Goal: Navigation & Orientation: Find specific page/section

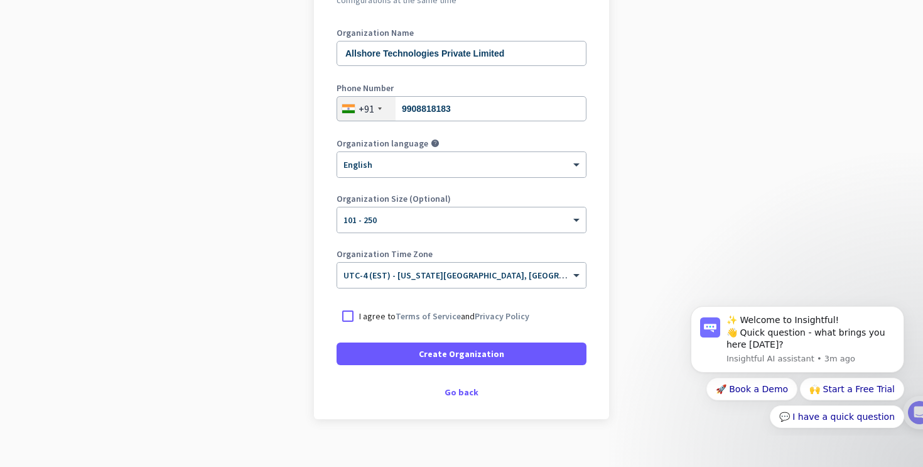
scroll to position [166, 0]
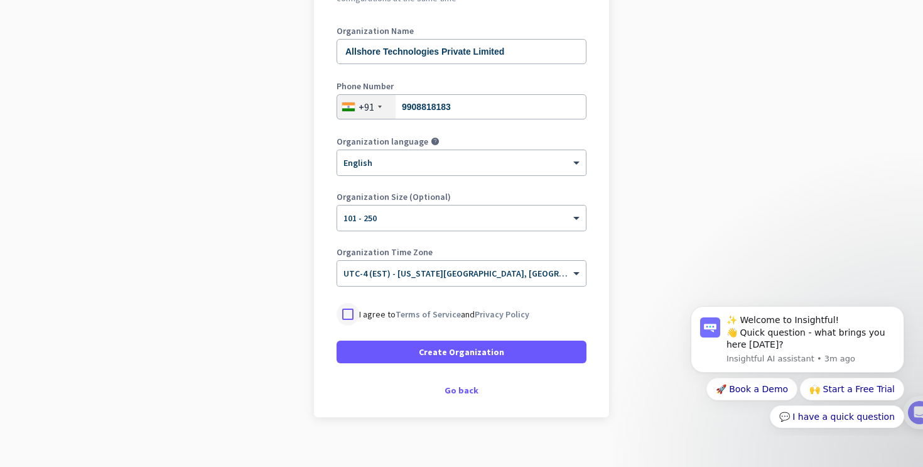
click at [349, 308] on div at bounding box center [348, 314] width 23 height 23
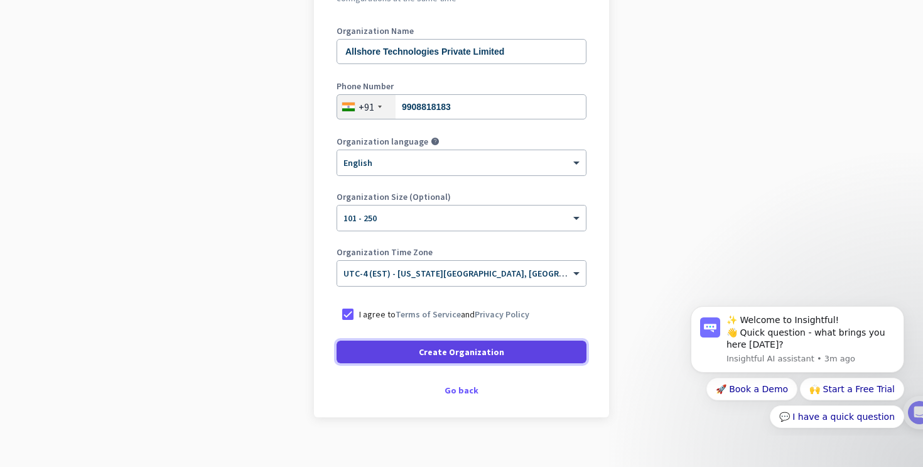
click at [377, 349] on span at bounding box center [462, 352] width 250 height 30
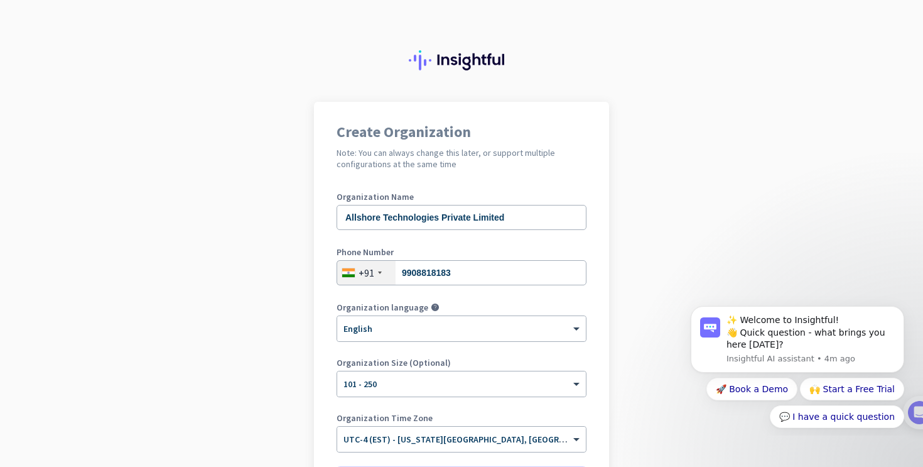
scroll to position [141, 0]
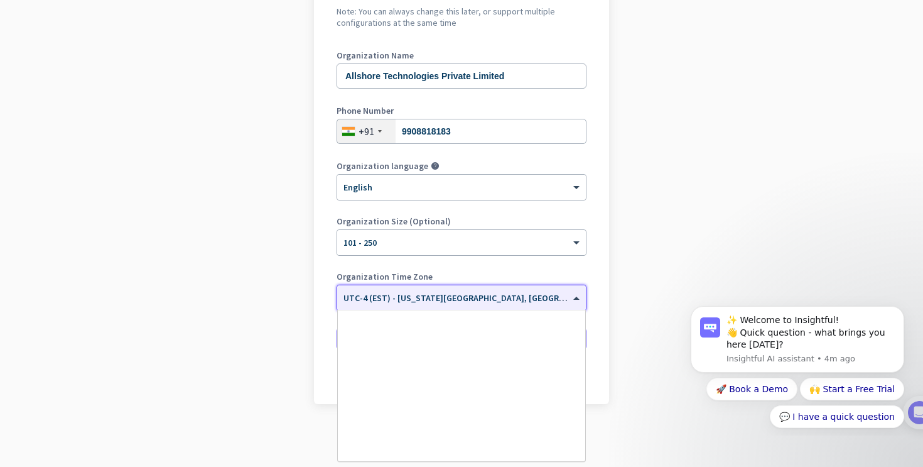
click at [419, 296] on input "text" at bounding box center [449, 293] width 211 height 9
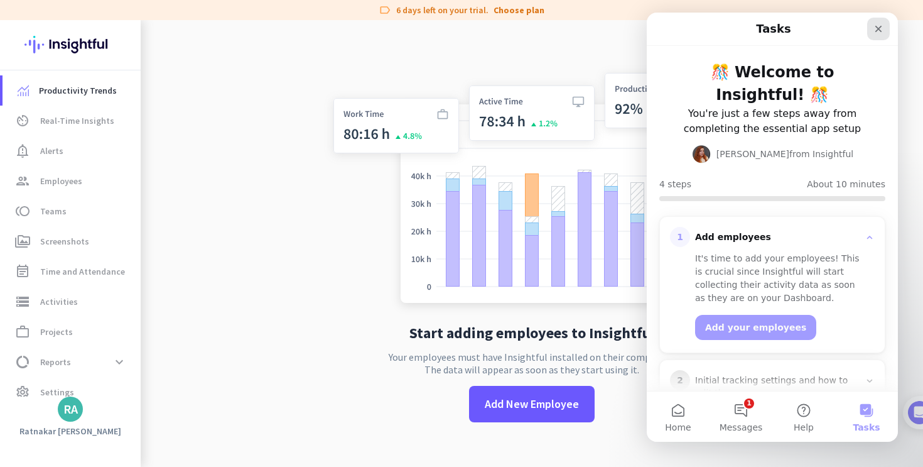
click at [880, 26] on icon "Close" at bounding box center [878, 29] width 7 height 7
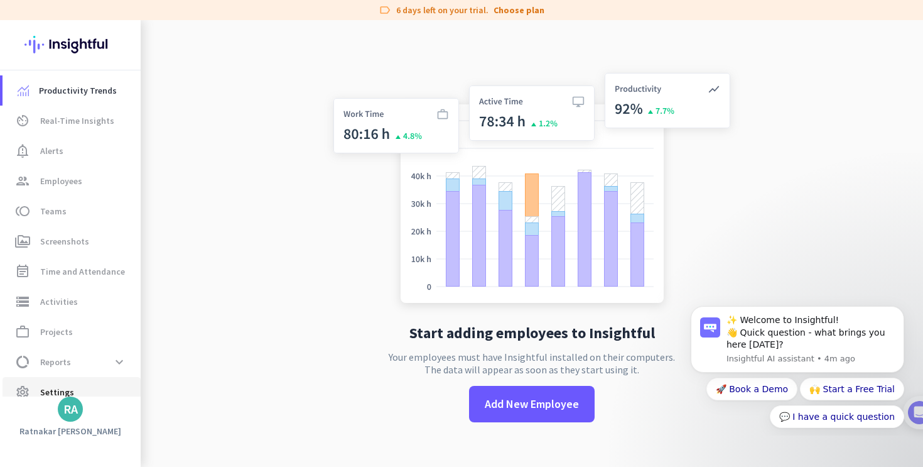
click at [57, 392] on span "Settings" at bounding box center [57, 391] width 34 height 15
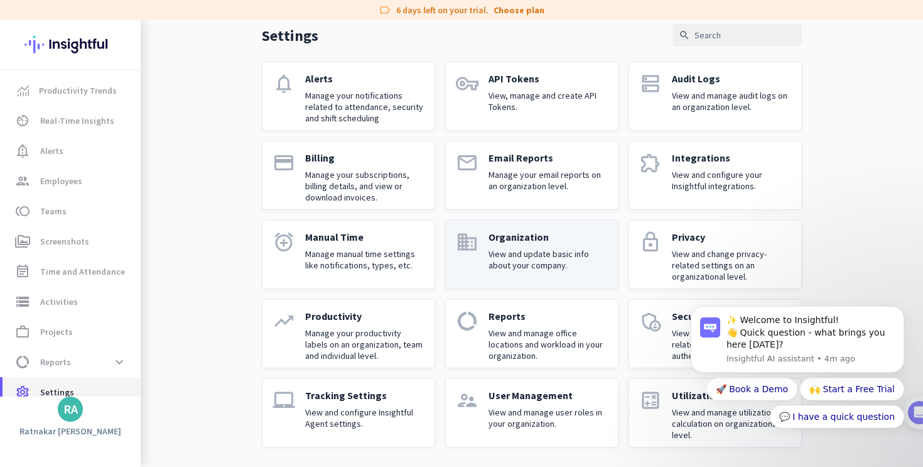
scroll to position [57, 0]
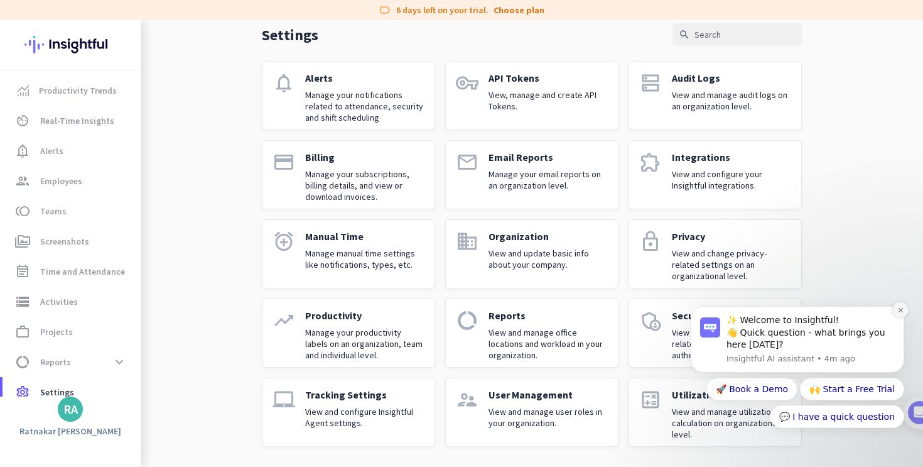
click at [902, 308] on icon "Dismiss notification" at bounding box center [900, 309] width 4 height 4
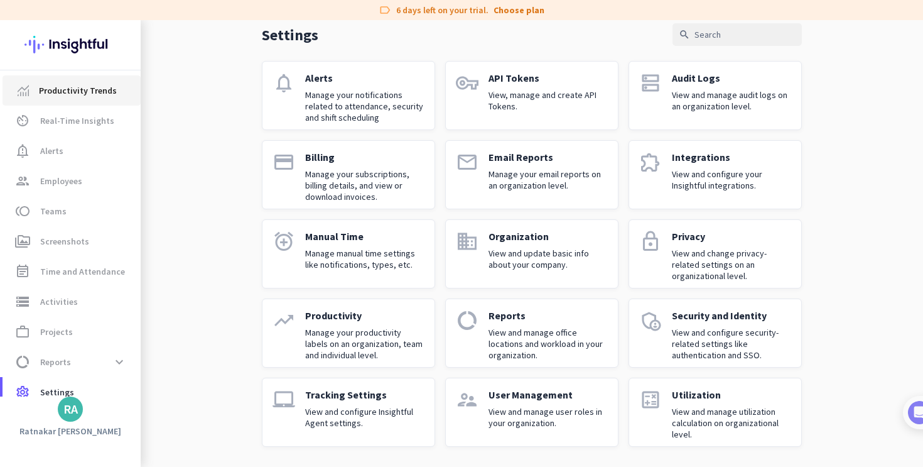
click at [107, 99] on link "Productivity Trends" at bounding box center [72, 90] width 138 height 30
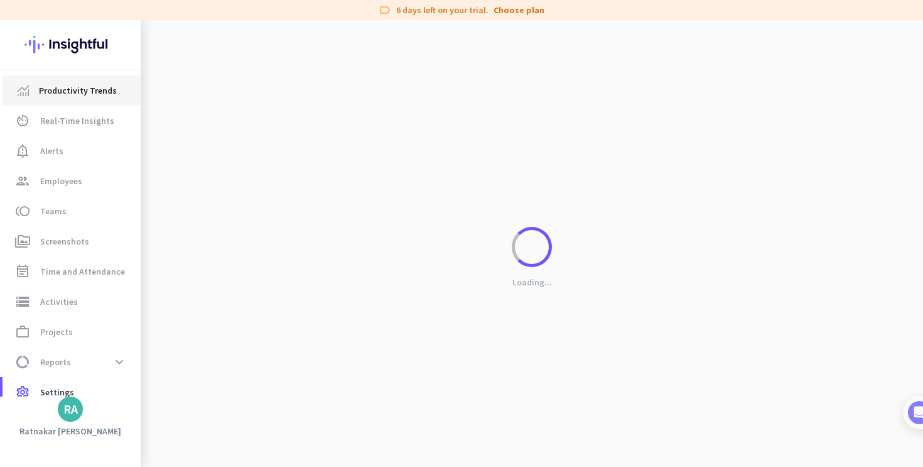
scroll to position [20, 0]
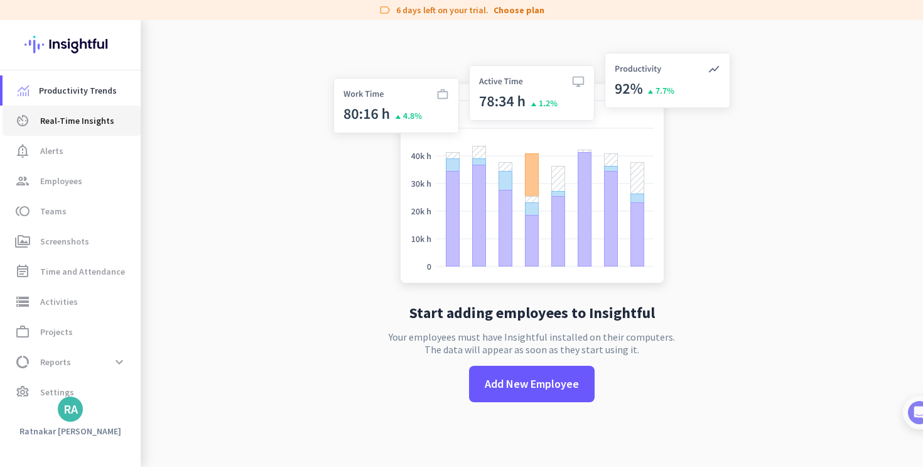
click at [109, 123] on span "av_timer Real-Time Insights" at bounding box center [72, 120] width 118 height 15
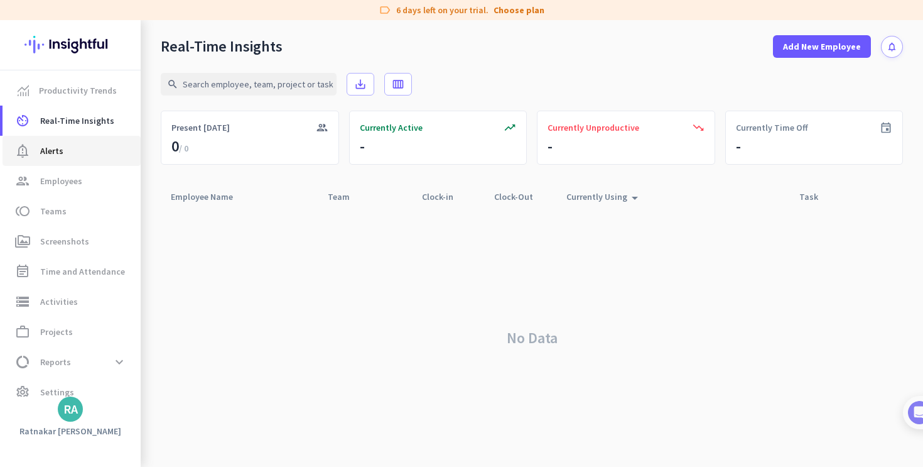
click at [90, 141] on link "notification_important Alerts" at bounding box center [72, 151] width 138 height 30
click at [77, 181] on span "Employees" at bounding box center [61, 180] width 42 height 15
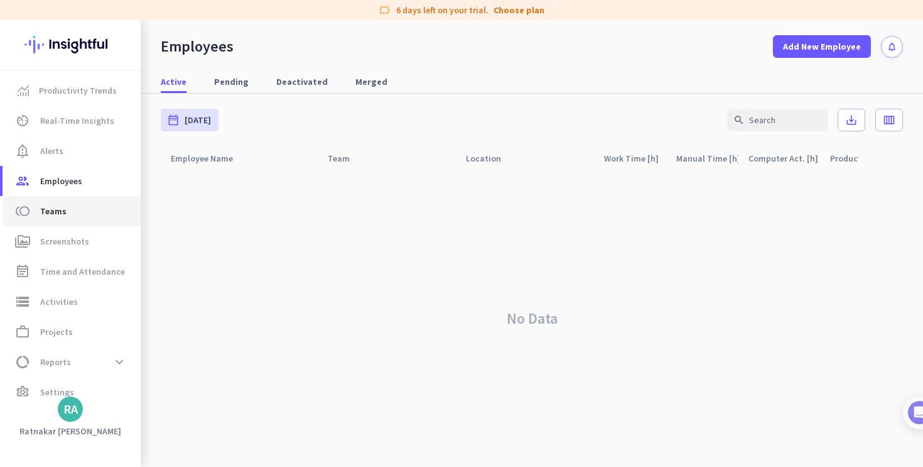
click at [61, 215] on span "Teams" at bounding box center [53, 210] width 26 height 15
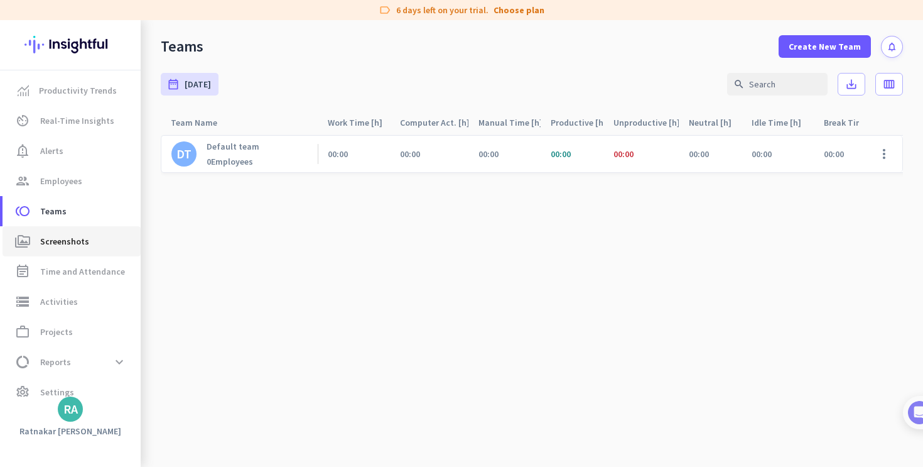
click at [70, 242] on span "Screenshots" at bounding box center [64, 241] width 49 height 15
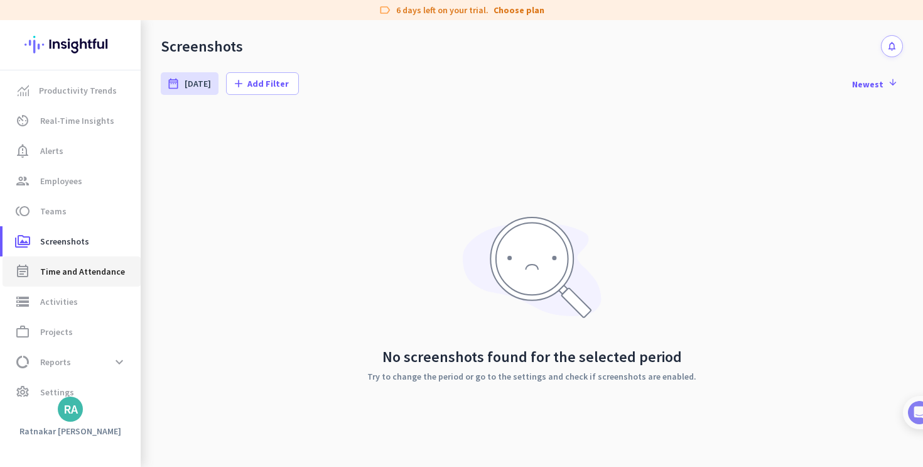
click at [68, 282] on link "event_note Time and Attendance" at bounding box center [72, 271] width 138 height 30
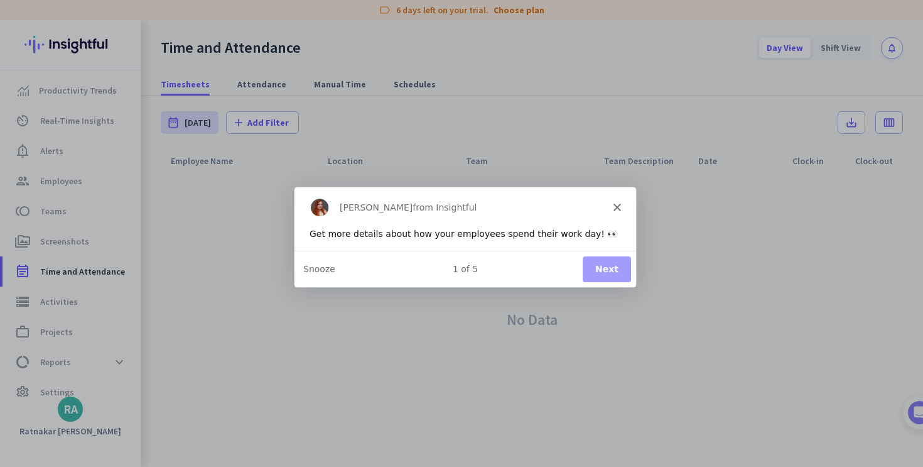
click at [607, 255] on div "1 of 5 Next Snooze" at bounding box center [465, 268] width 342 height 36
click at [607, 268] on button "Next" at bounding box center [606, 269] width 48 height 26
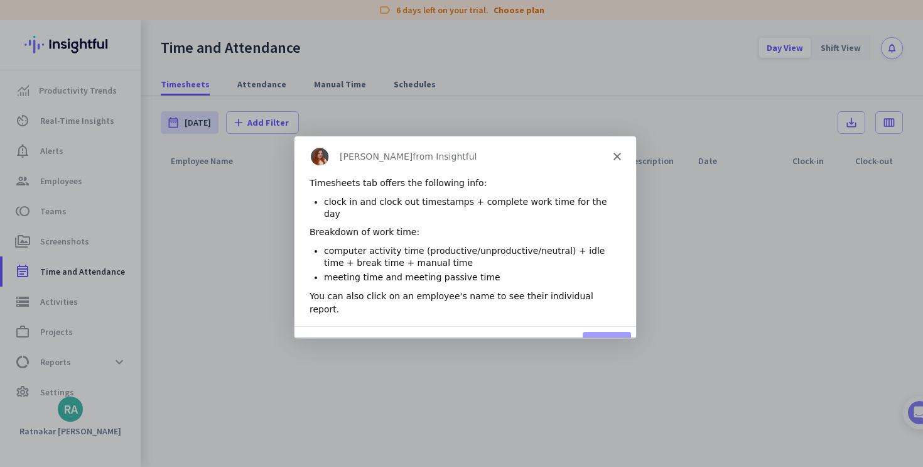
click at [603, 331] on button "Next" at bounding box center [606, 344] width 48 height 26
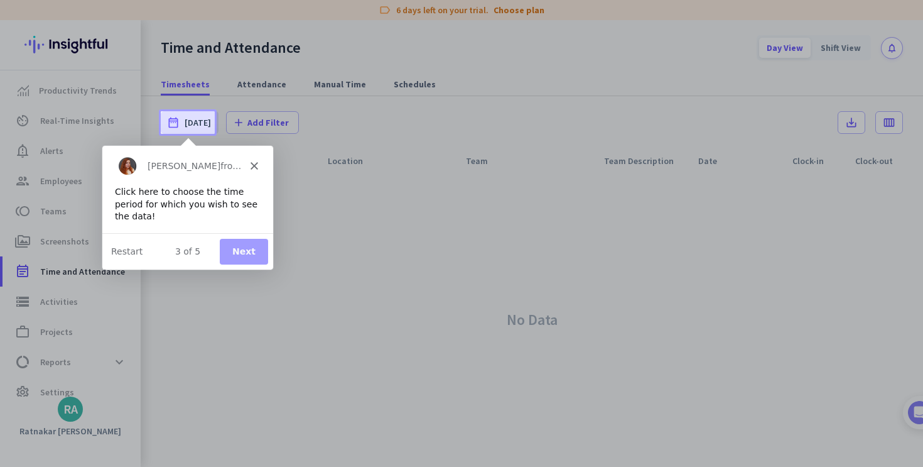
click at [240, 257] on button "Next" at bounding box center [243, 251] width 48 height 26
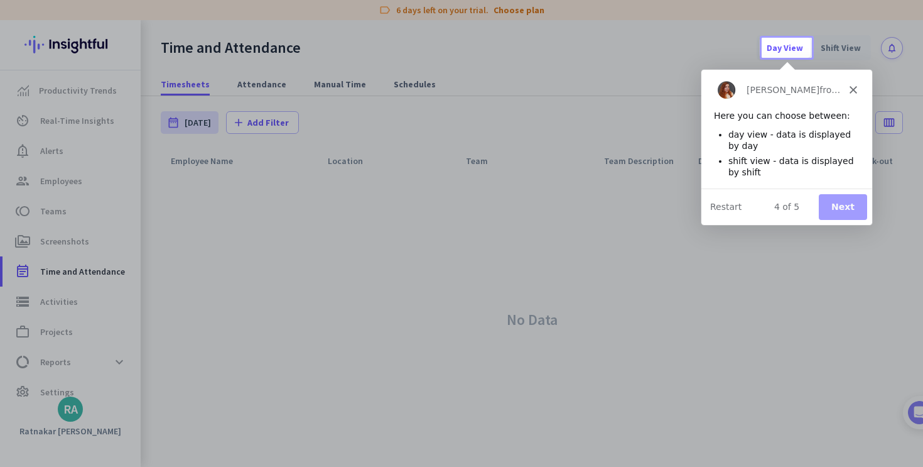
click at [846, 86] on div "[PERSON_NAME] from Insightful" at bounding box center [786, 89] width 171 height 40
click at [855, 87] on polygon "Close" at bounding box center [853, 89] width 8 height 8
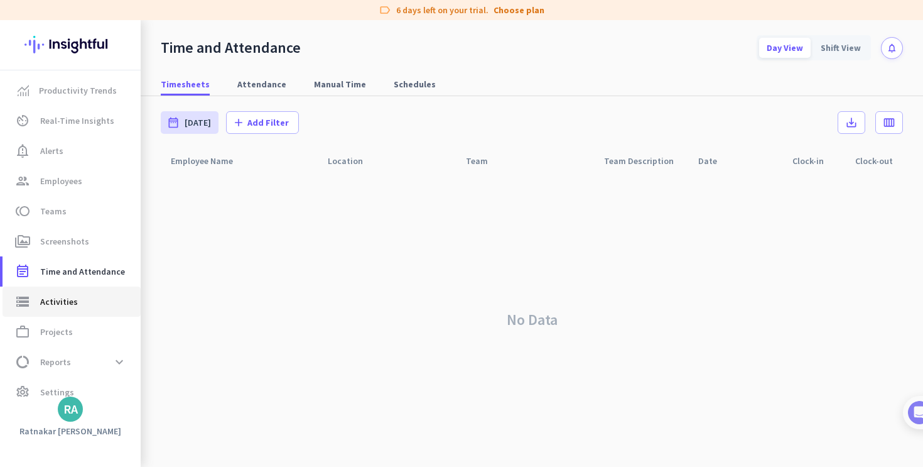
click at [34, 313] on link "storage Activities" at bounding box center [72, 301] width 138 height 30
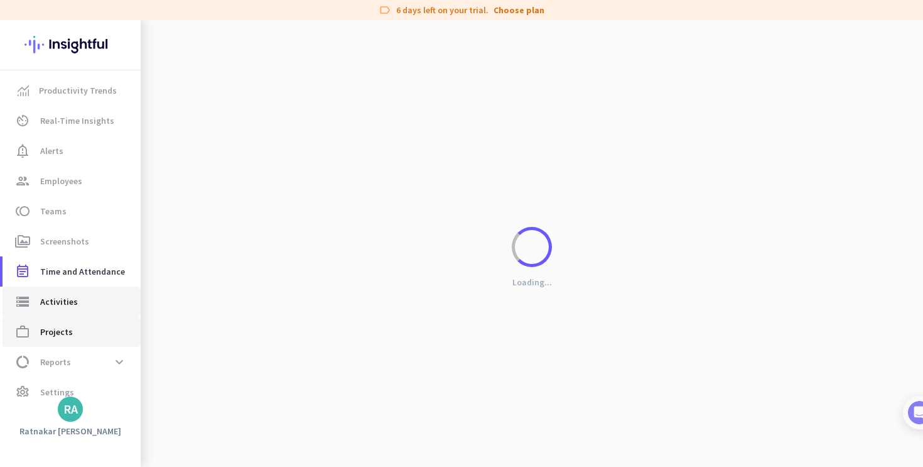
type input "[DATE]"
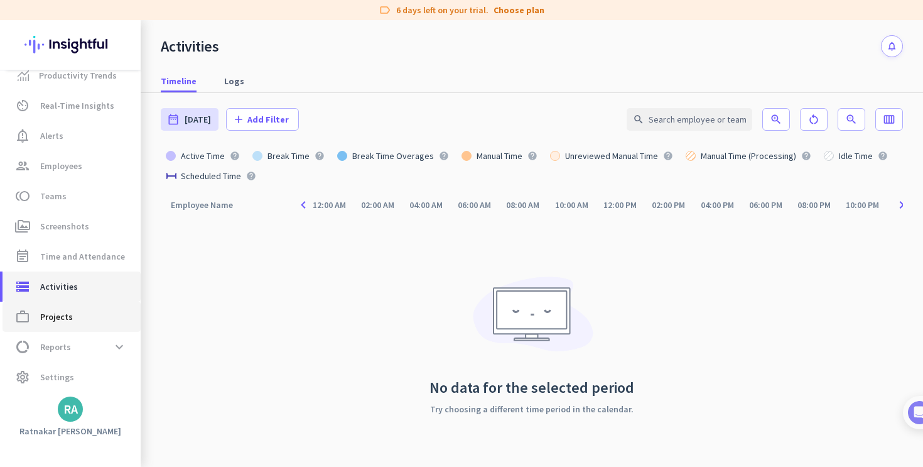
scroll to position [16, 0]
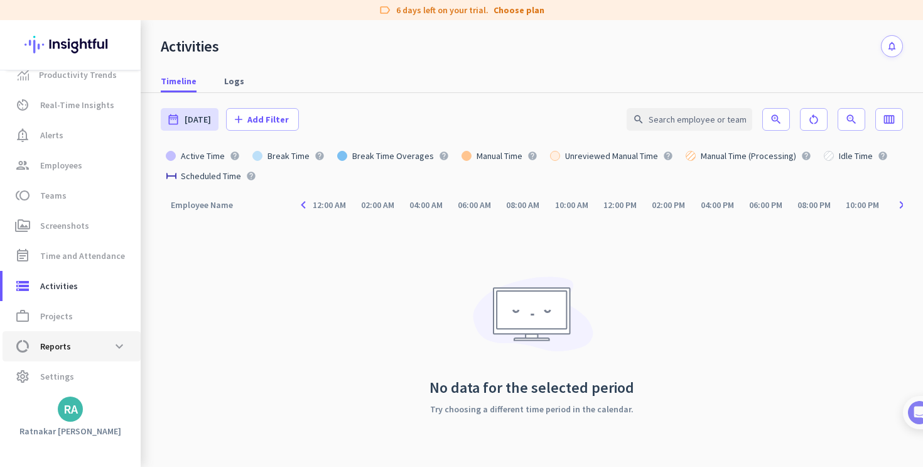
click at [54, 345] on span "Reports" at bounding box center [55, 345] width 31 height 15
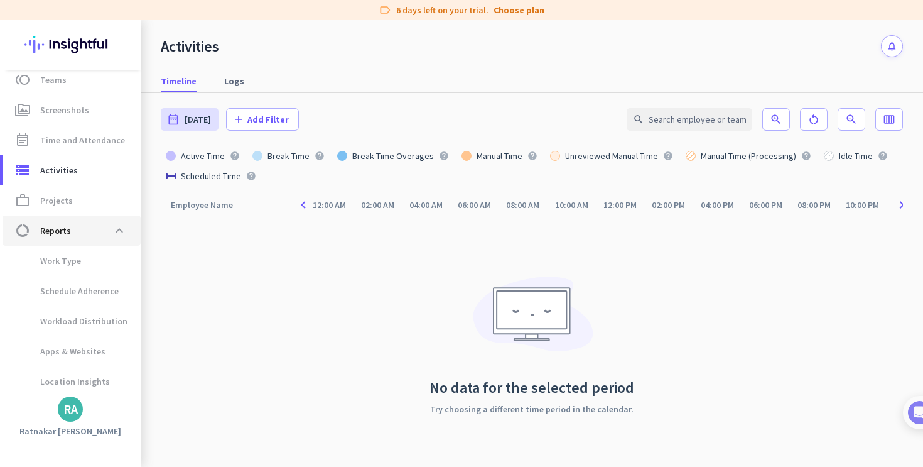
type input "[DATE] - [DATE]"
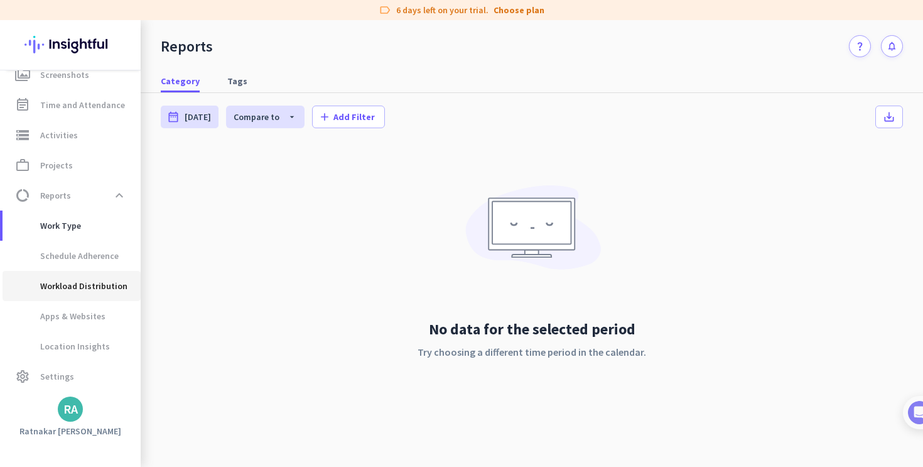
click at [127, 284] on span "Workload Distribution" at bounding box center [72, 286] width 118 height 30
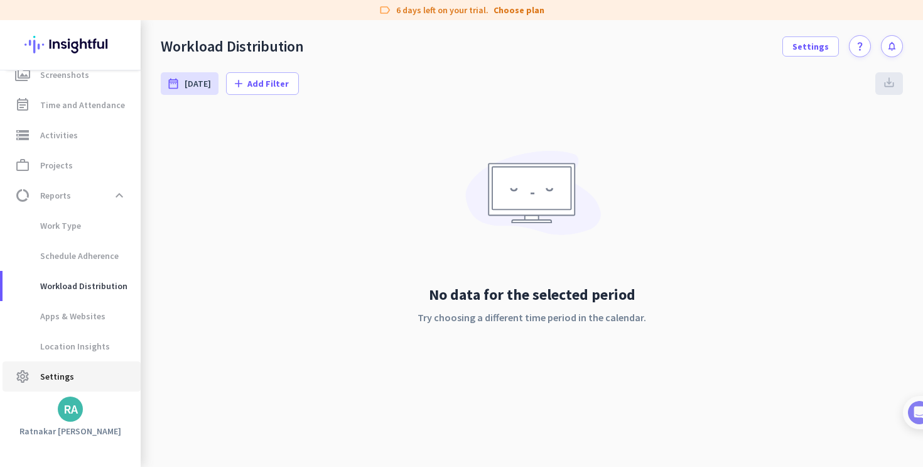
click at [59, 365] on link "settings Settings" at bounding box center [72, 376] width 138 height 30
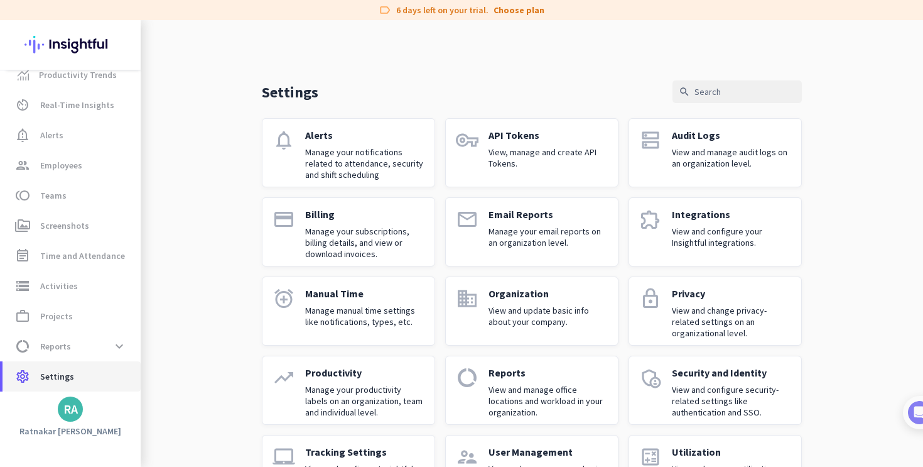
scroll to position [16, 0]
click at [529, 138] on p "API Tokens" at bounding box center [548, 135] width 119 height 13
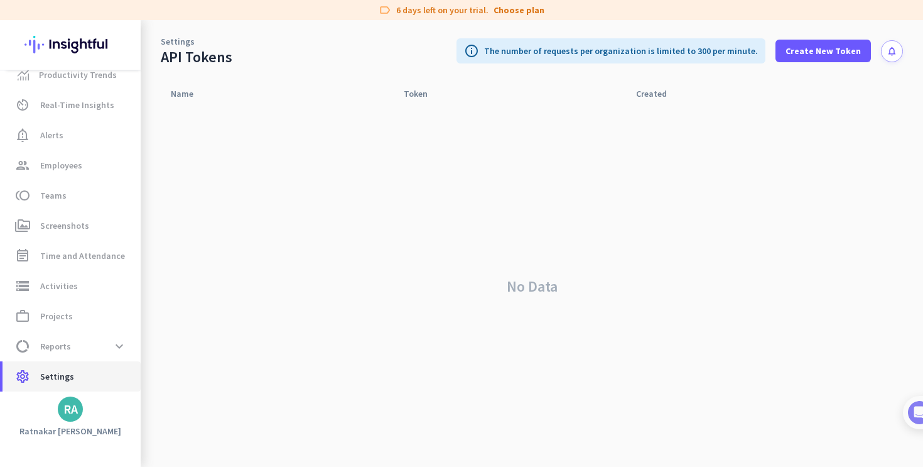
click at [80, 378] on span "settings Settings" at bounding box center [72, 376] width 118 height 15
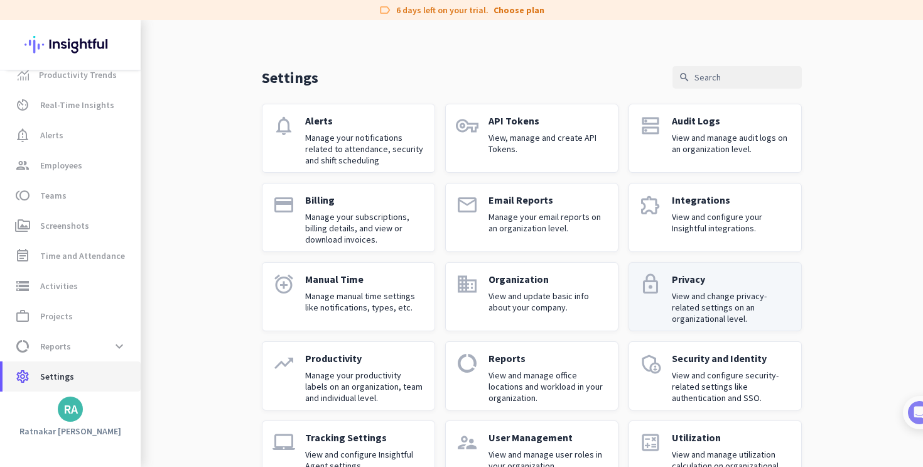
scroll to position [16, 0]
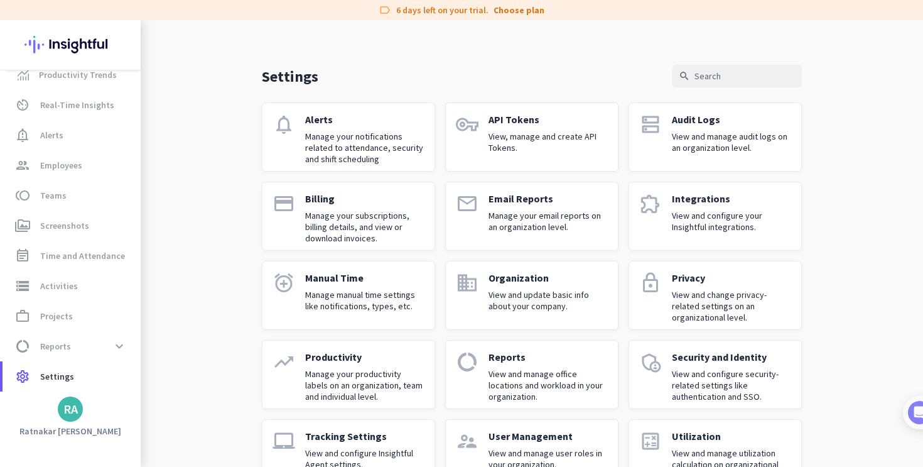
click at [762, 191] on link "extension Integrations View and configure your Insightful integrations." at bounding box center [715, 215] width 173 height 69
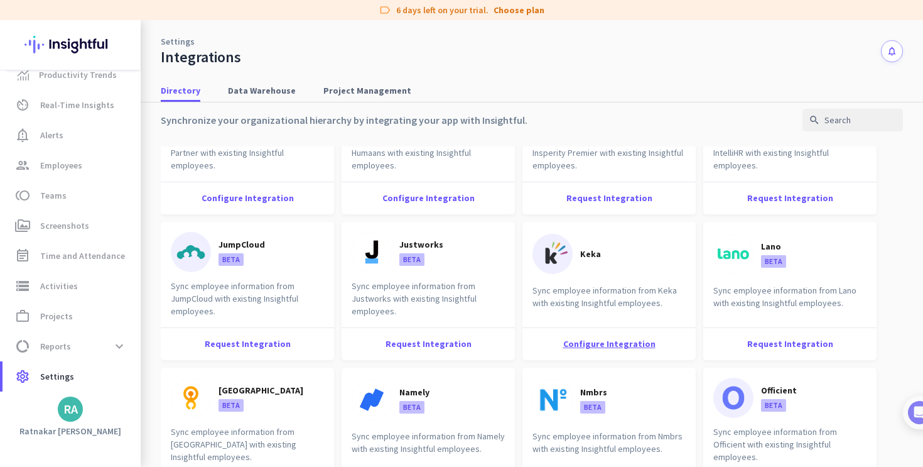
scroll to position [654, 0]
click at [630, 349] on div "Configure Integration" at bounding box center [608, 342] width 173 height 33
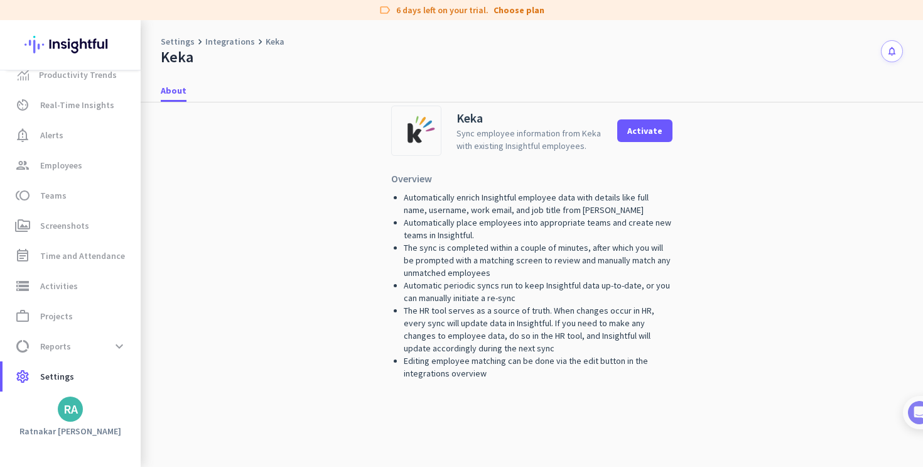
scroll to position [82, 0]
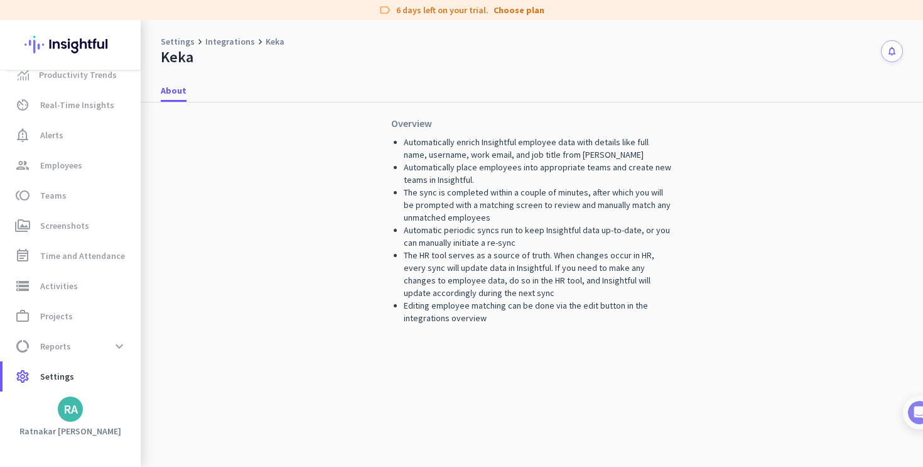
click at [223, 41] on link "Integrations" at bounding box center [230, 41] width 50 height 13
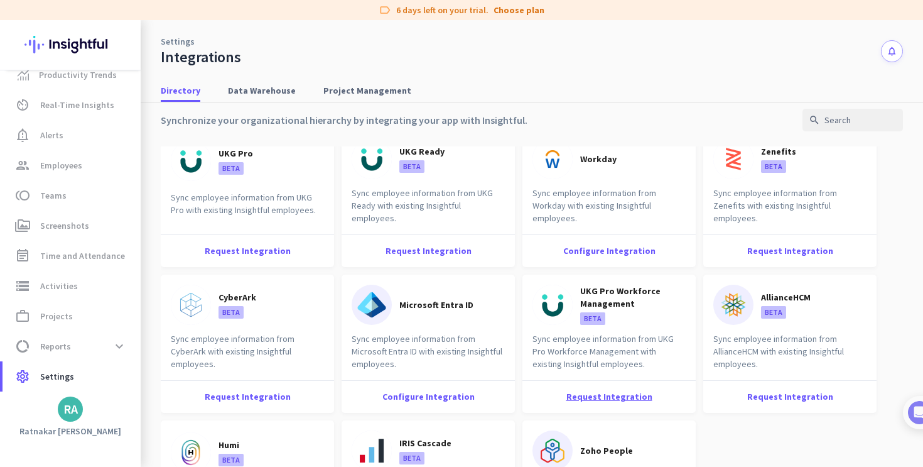
scroll to position [1618, 0]
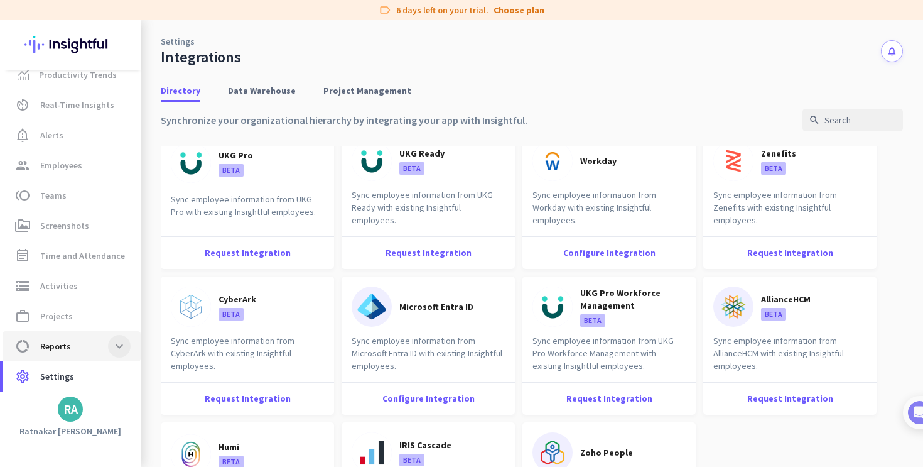
click at [113, 341] on span at bounding box center [119, 346] width 23 height 23
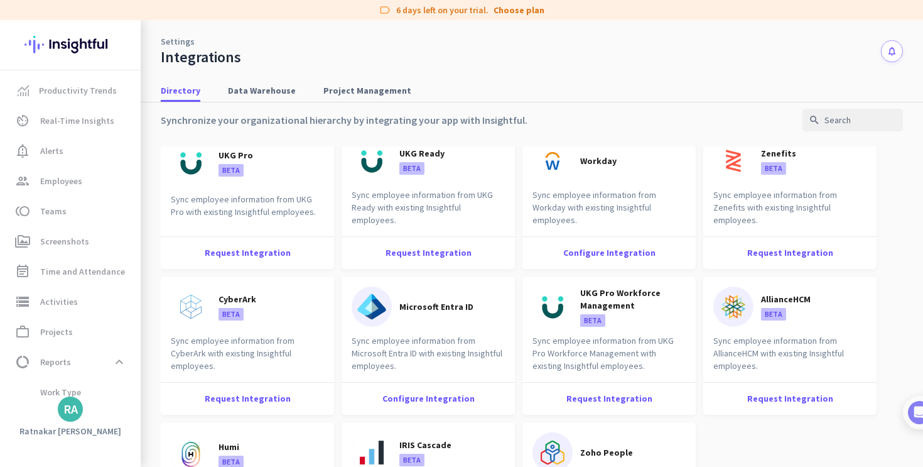
click at [177, 41] on link "Settings" at bounding box center [178, 41] width 34 height 13
